Goal: Transaction & Acquisition: Purchase product/service

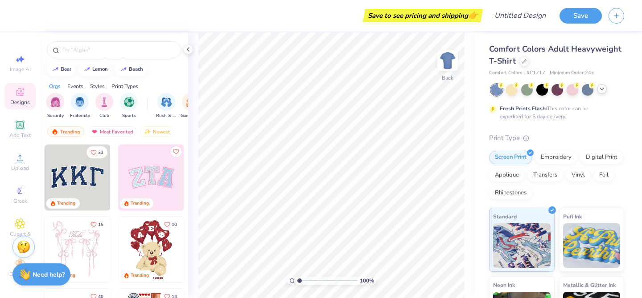
click at [604, 93] on div at bounding box center [556, 90] width 133 height 12
click at [602, 89] on polyline at bounding box center [602, 89] width 4 height 2
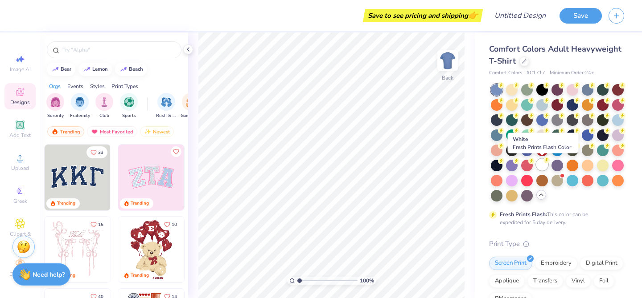
click at [541, 168] on div at bounding box center [542, 165] width 12 height 12
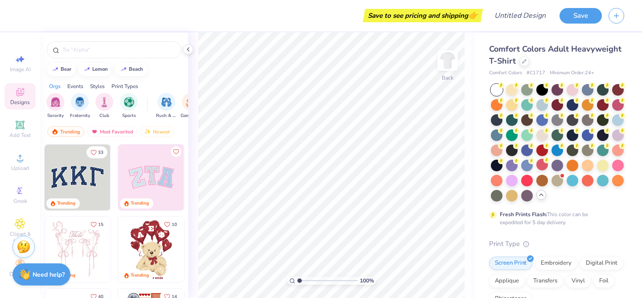
click at [496, 90] on div at bounding box center [496, 90] width 12 height 12
click at [619, 62] on div "Comfort Colors Adult Heavyweight T-Shirt" at bounding box center [556, 55] width 135 height 24
click at [19, 163] on div "Upload" at bounding box center [19, 161] width 31 height 26
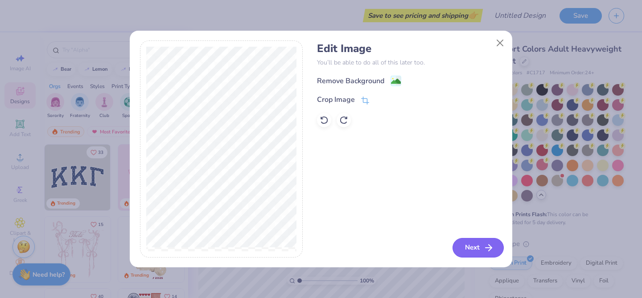
click at [465, 253] on button "Next" at bounding box center [477, 248] width 51 height 20
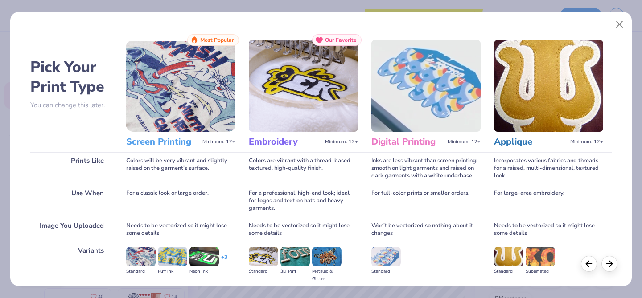
click at [183, 97] on img at bounding box center [180, 86] width 109 height 92
click at [188, 128] on img at bounding box center [180, 86] width 109 height 92
click at [166, 140] on h3 "Screen Printing" at bounding box center [162, 142] width 73 height 12
click at [208, 65] on img at bounding box center [180, 86] width 109 height 92
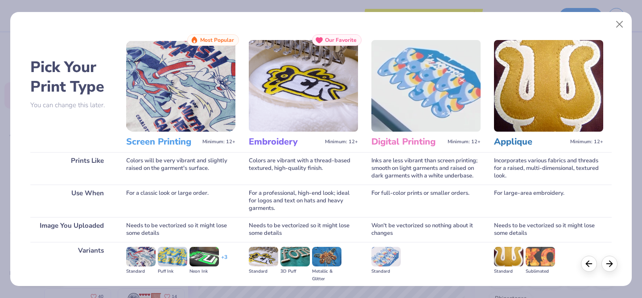
click at [209, 39] on span "Most Popular" at bounding box center [217, 40] width 34 height 6
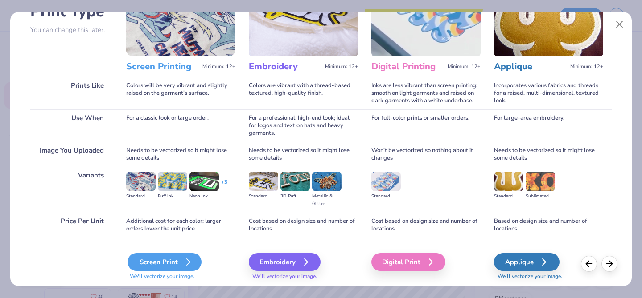
scroll to position [76, 0]
click at [148, 265] on div "Screen Print" at bounding box center [164, 262] width 74 height 18
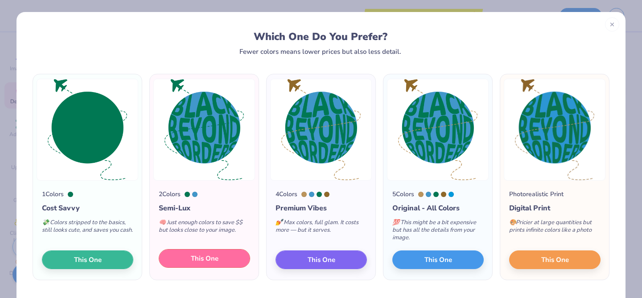
click at [237, 264] on button "This One" at bounding box center [204, 258] width 91 height 19
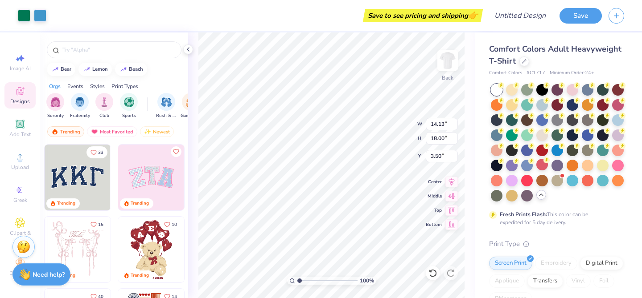
type input "7.21"
type input "9.18"
type input "3.00"
type input "4.86"
type input "6.19"
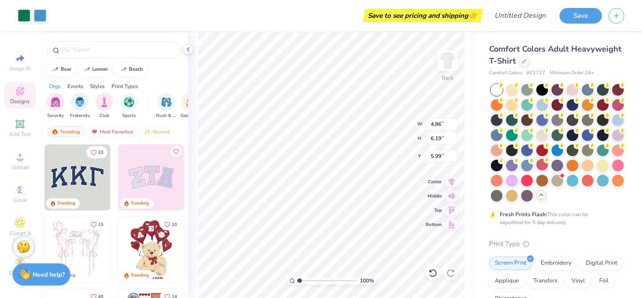
type input "4.66"
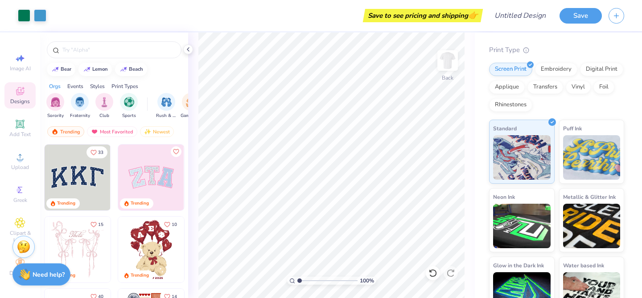
scroll to position [217, 0]
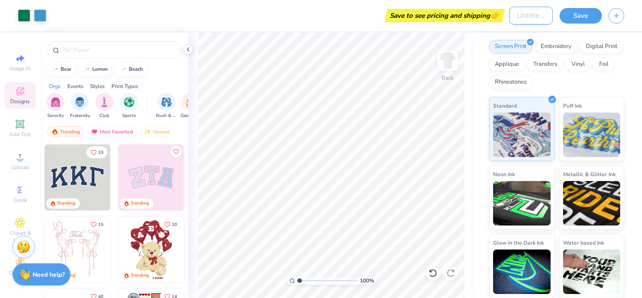
click at [519, 20] on input "Design Title" at bounding box center [531, 16] width 44 height 18
type input "b"
type input "BBB"
